Goal: Task Accomplishment & Management: Manage account settings

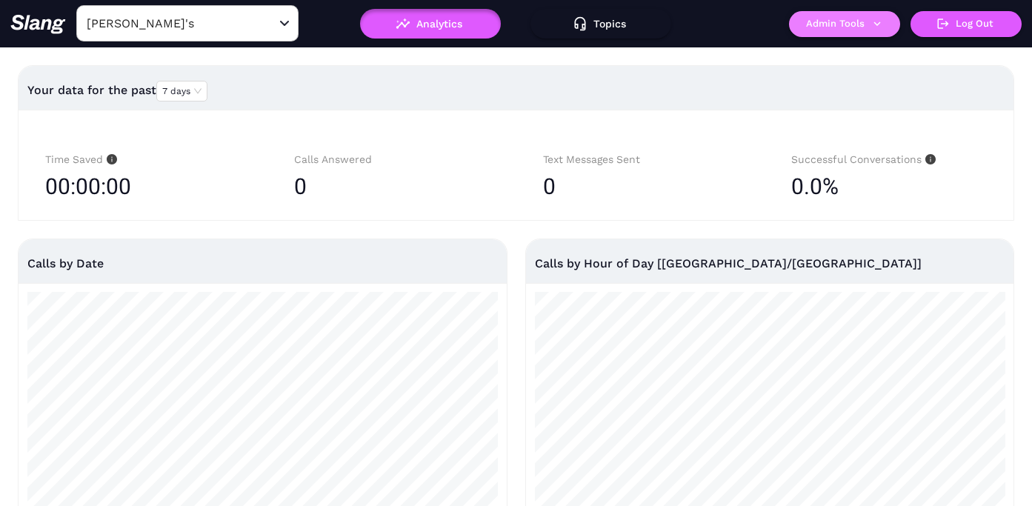
click at [823, 24] on button "Admin Tools" at bounding box center [844, 24] width 111 height 26
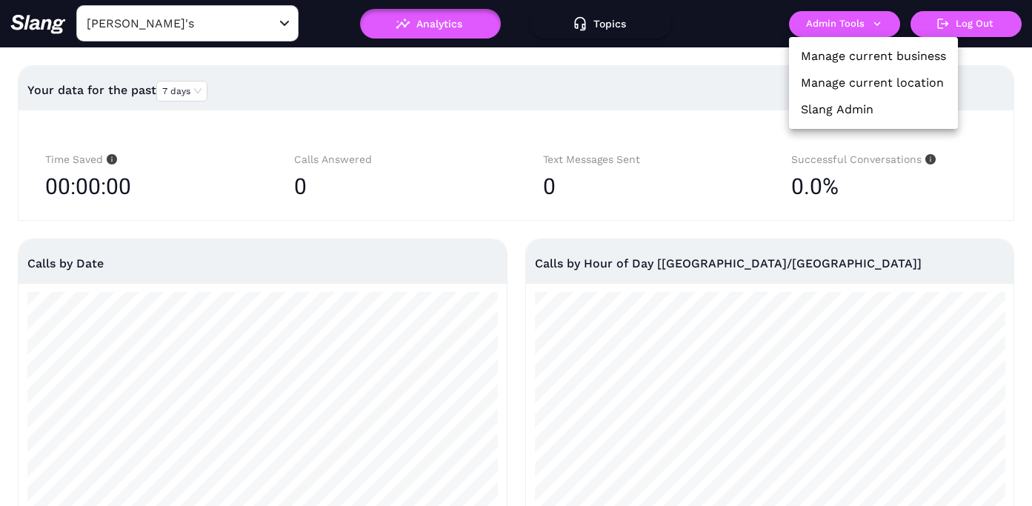
click at [834, 83] on link "Manage current location" at bounding box center [872, 83] width 143 height 18
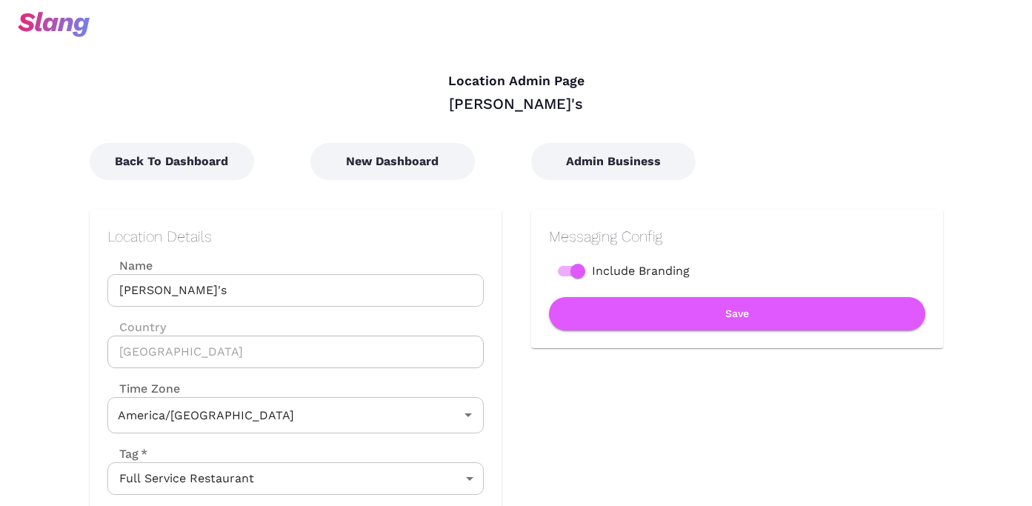
type input "Central Time"
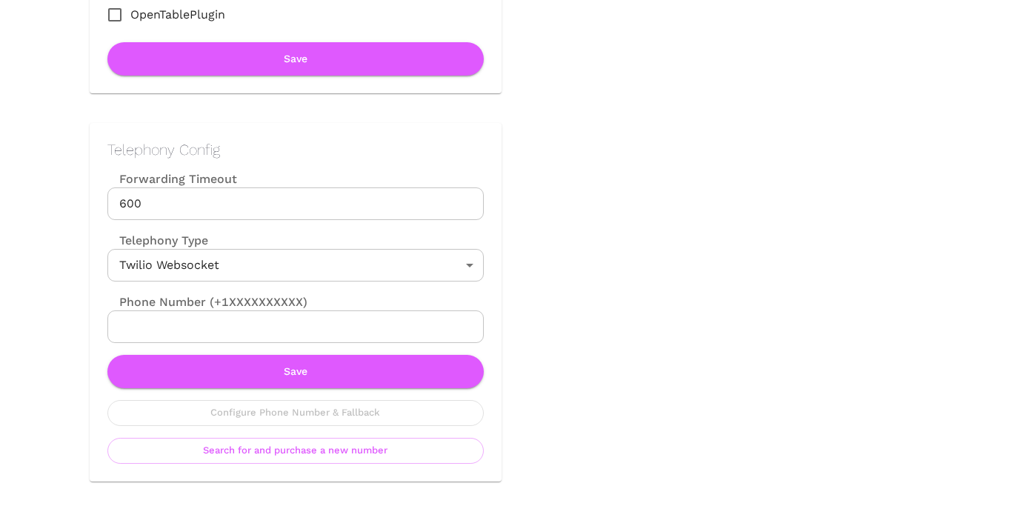
scroll to position [633, 0]
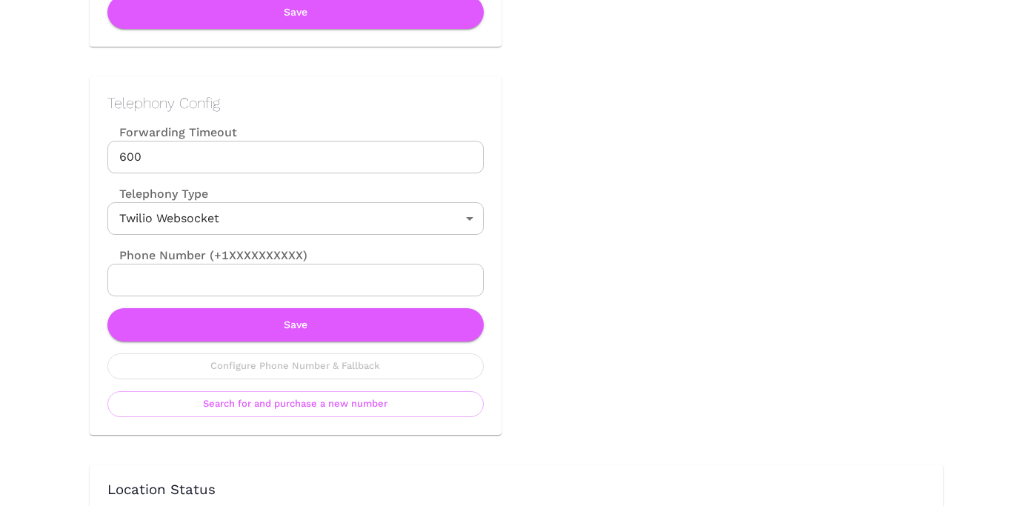
click at [302, 276] on input "Phone Number (+1XXXXXXXXXX)" at bounding box center [295, 280] width 376 height 33
paste input "[PHONE_NUMBER]"
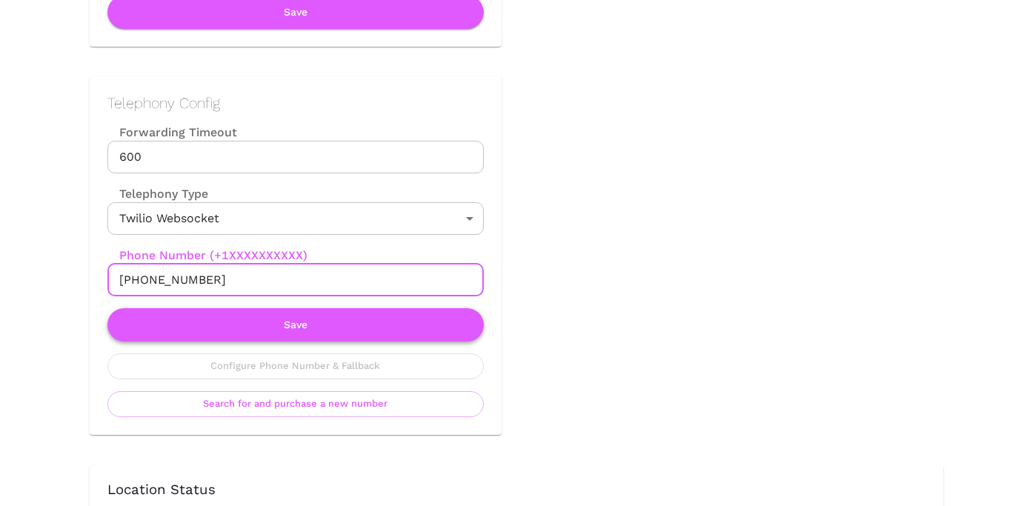
type input "[PHONE_NUMBER]"
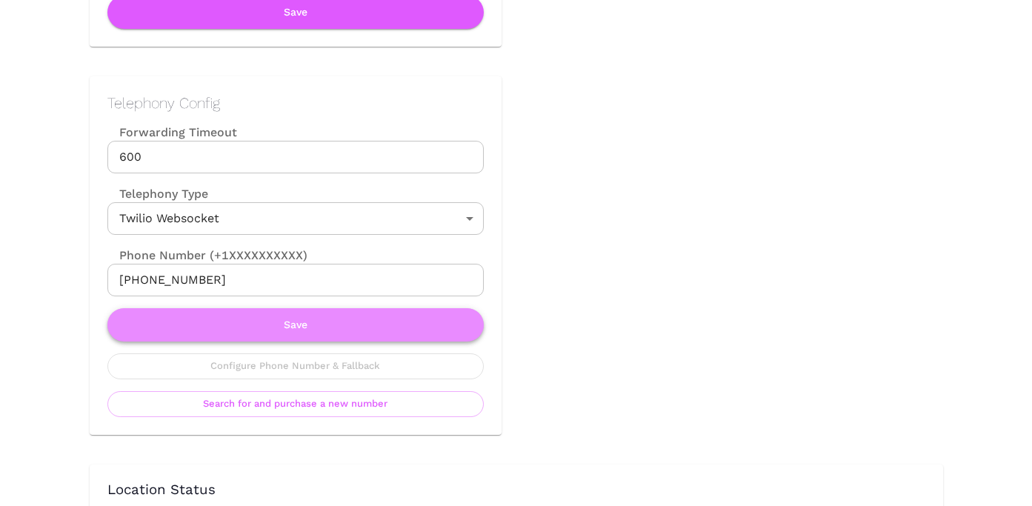
click at [329, 327] on button "Save" at bounding box center [295, 324] width 376 height 33
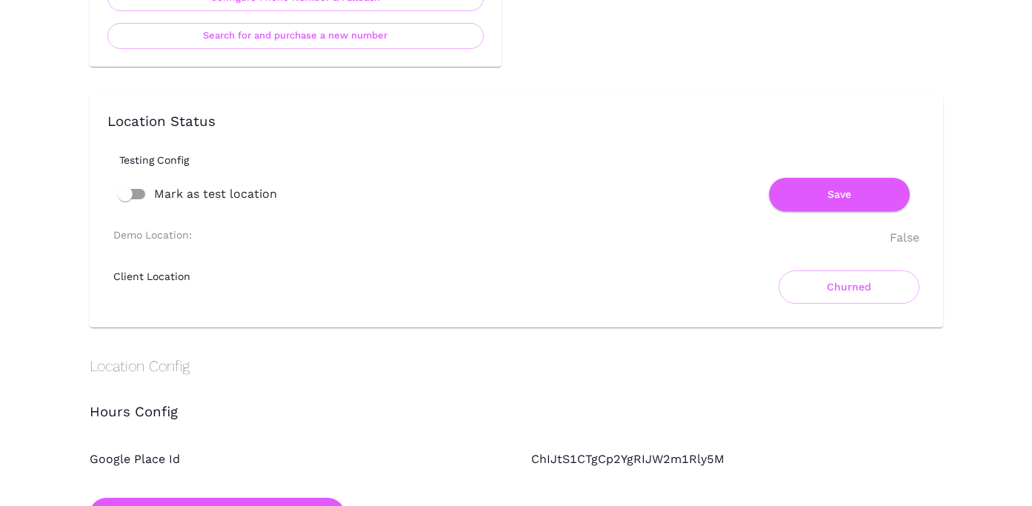
scroll to position [1006, 0]
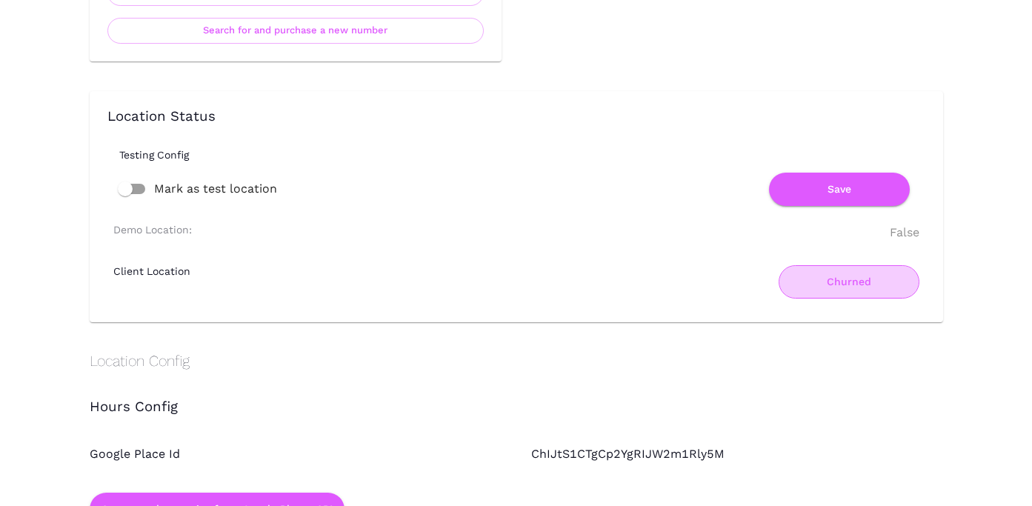
click at [813, 282] on button "Churned" at bounding box center [849, 281] width 141 height 33
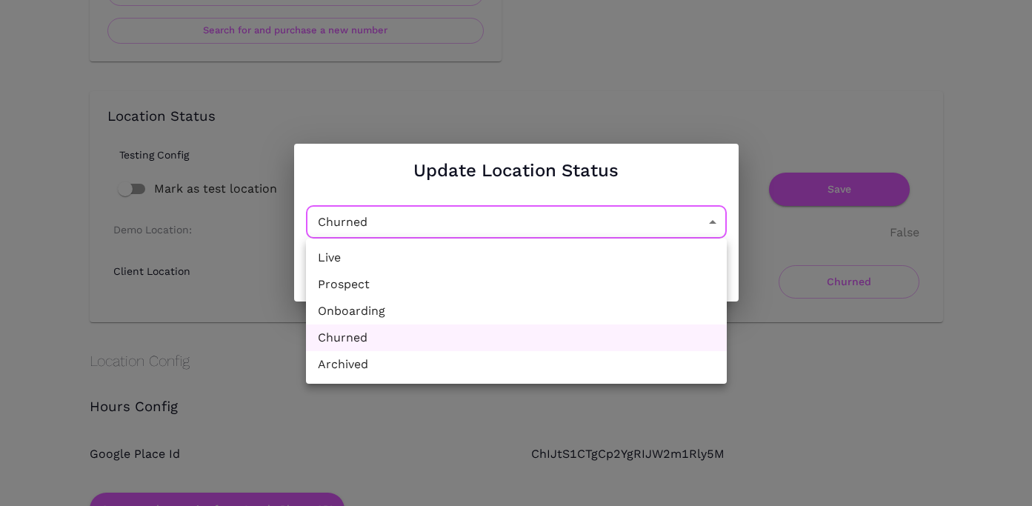
click at [560, 268] on li "Live" at bounding box center [516, 258] width 421 height 27
type input "Active"
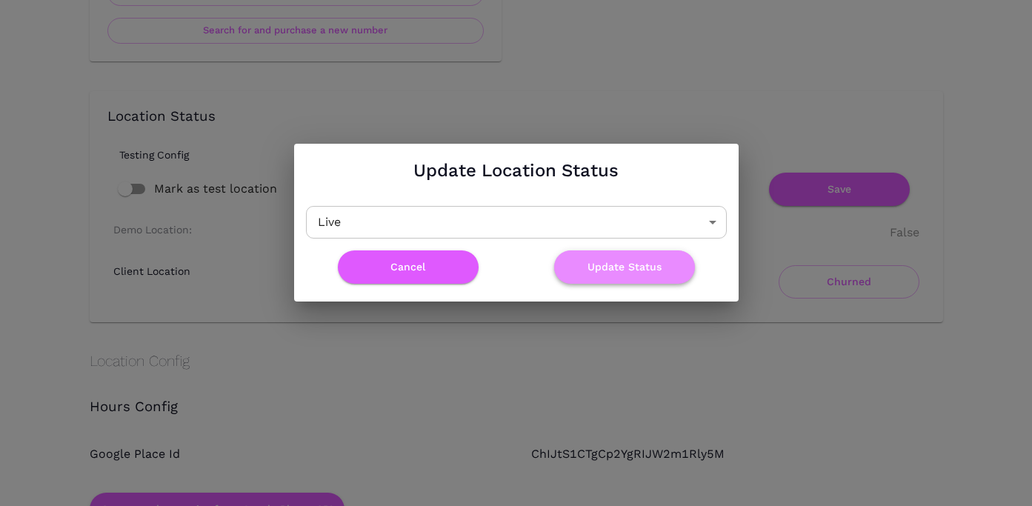
click at [630, 268] on button "Update Status" at bounding box center [624, 267] width 141 height 33
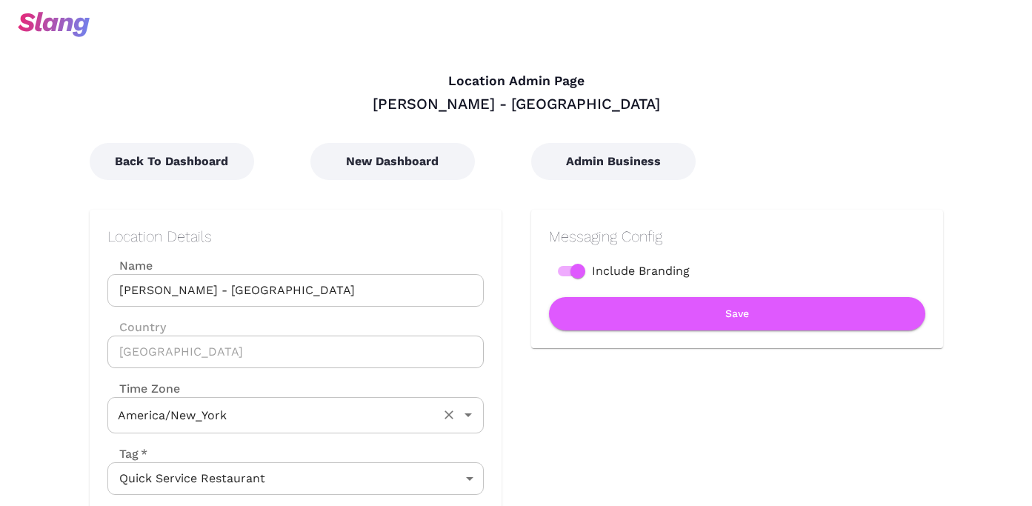
type input "Eastern Time"
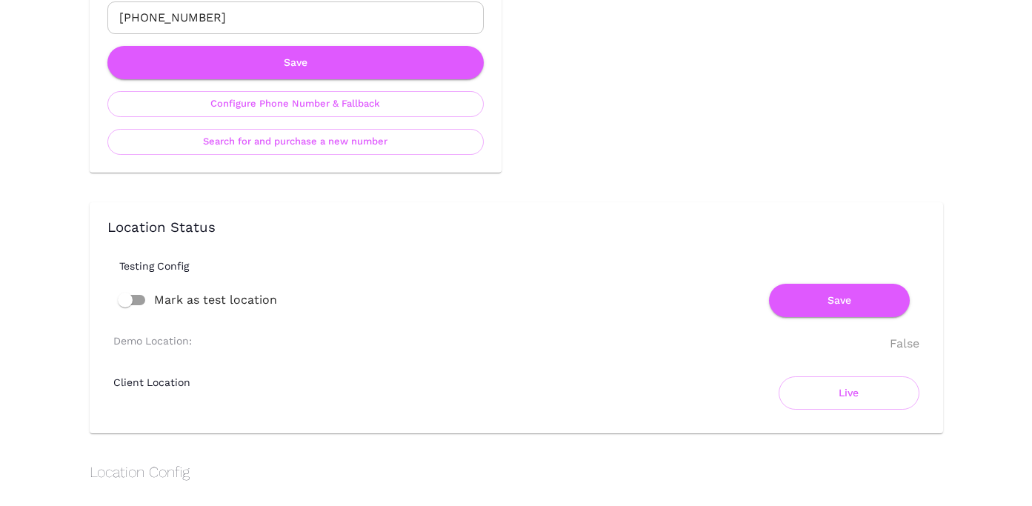
scroll to position [773, 0]
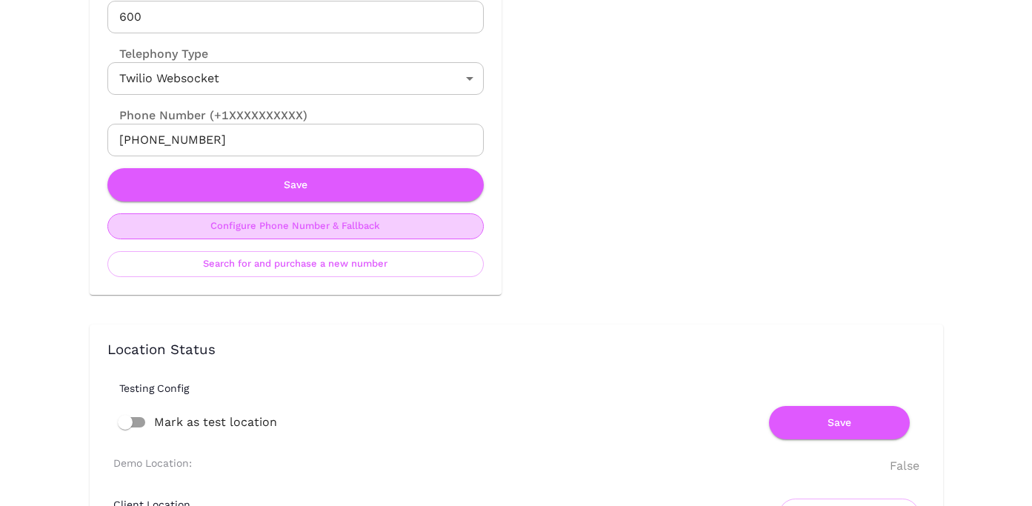
click at [368, 239] on button "Configure Phone Number & Fallback" at bounding box center [295, 226] width 376 height 26
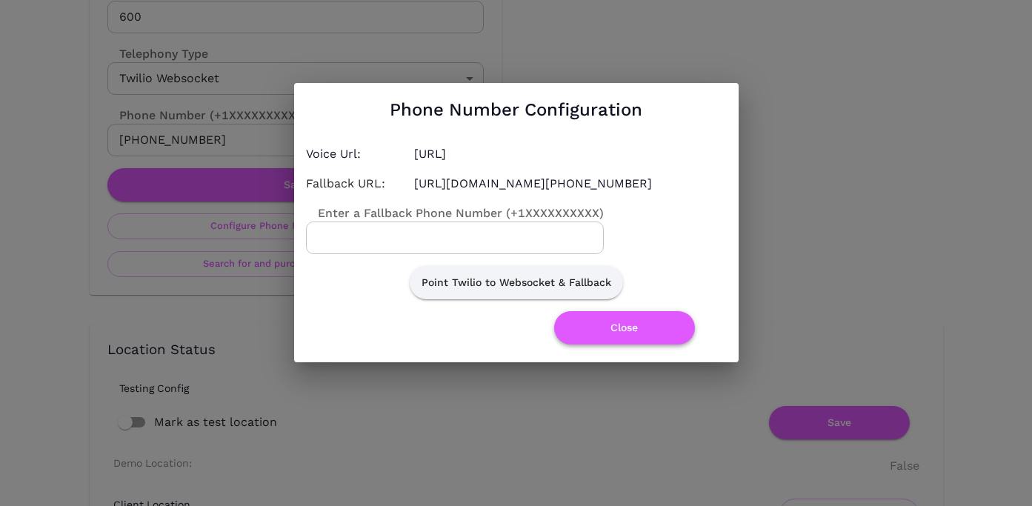
click at [614, 337] on button "Close" at bounding box center [624, 327] width 141 height 33
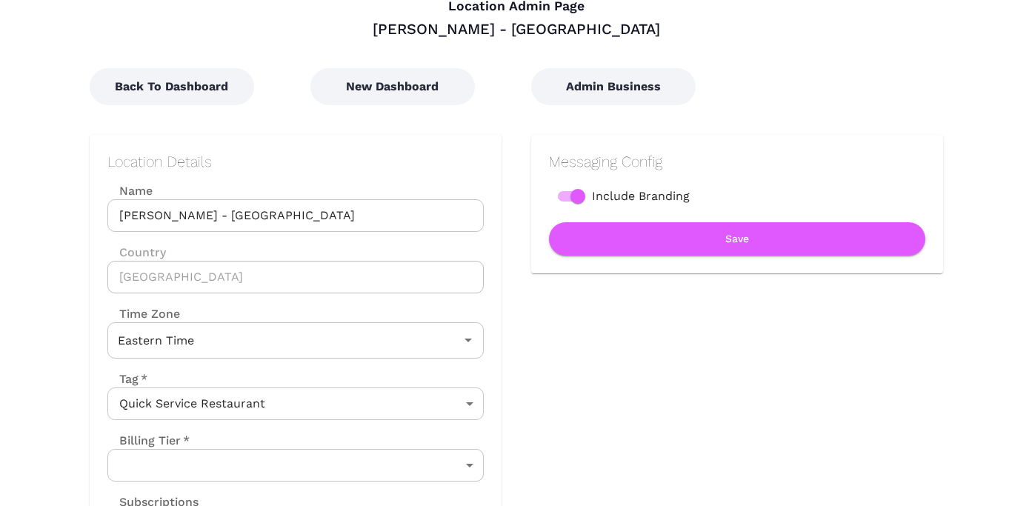
scroll to position [0, 0]
